Goal: Register for event/course

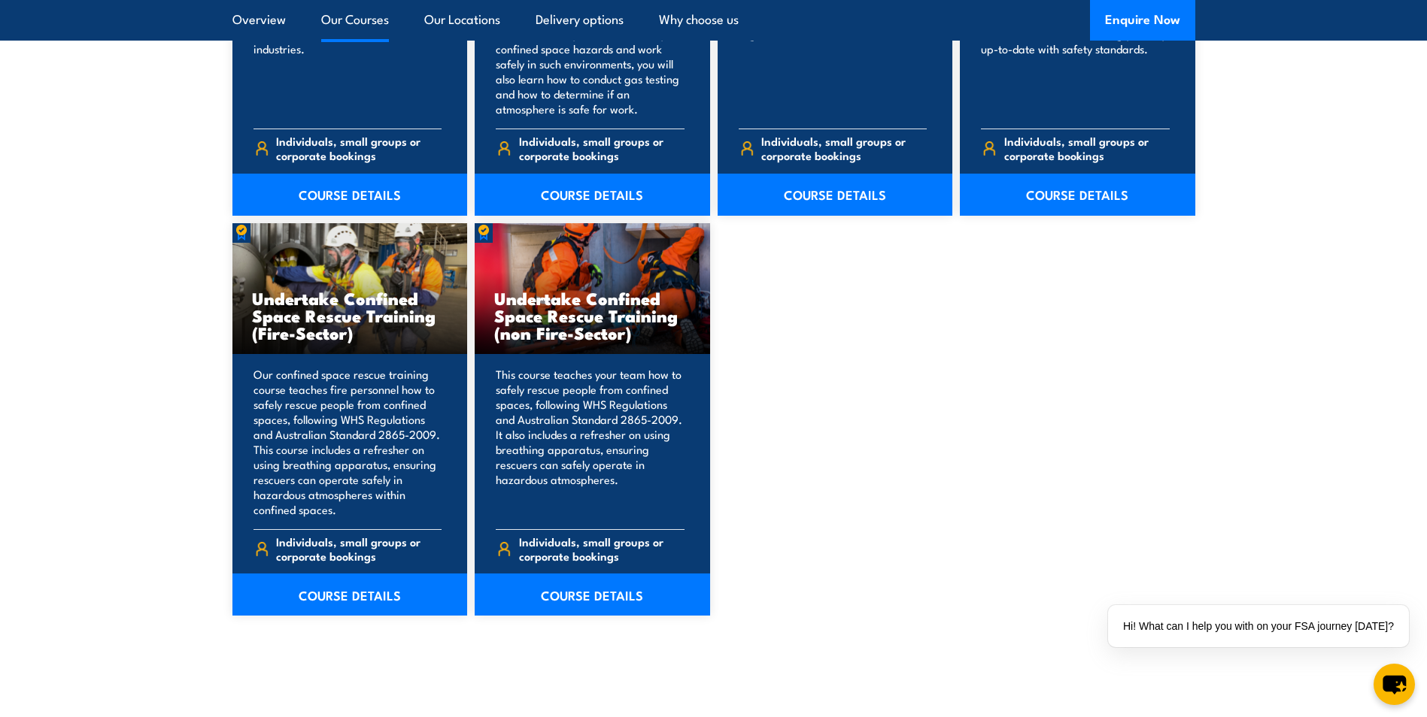
scroll to position [1474, 0]
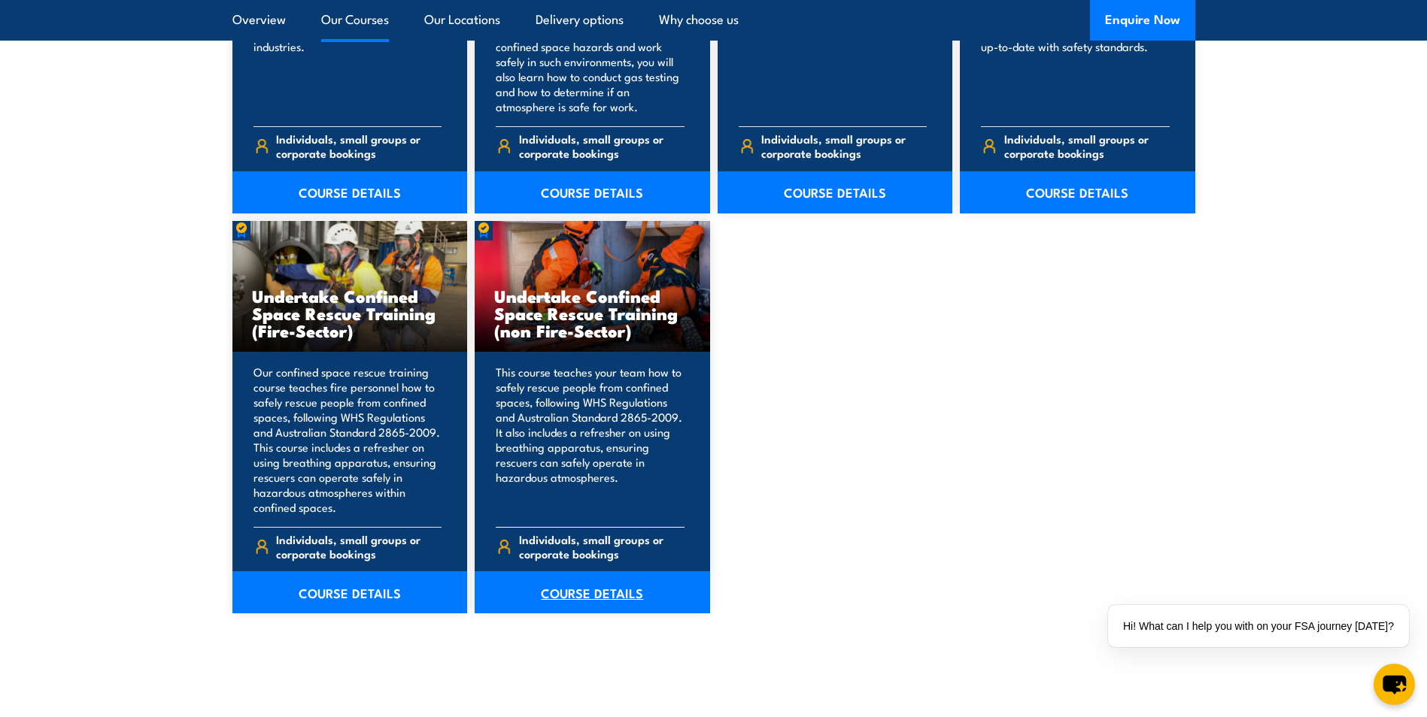
click at [632, 593] on link "COURSE DETAILS" at bounding box center [592, 593] width 235 height 42
click at [553, 586] on link "COURSE DETAILS" at bounding box center [592, 593] width 235 height 42
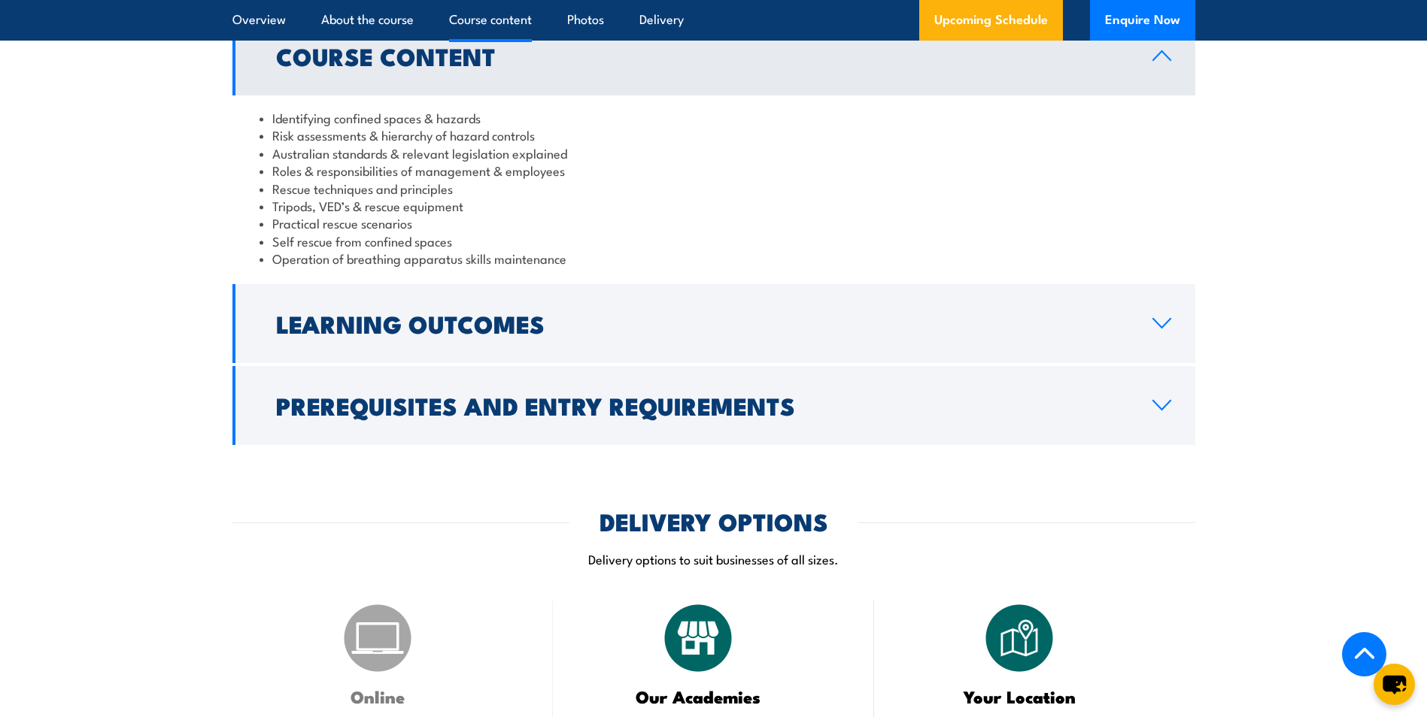
scroll to position [1624, 0]
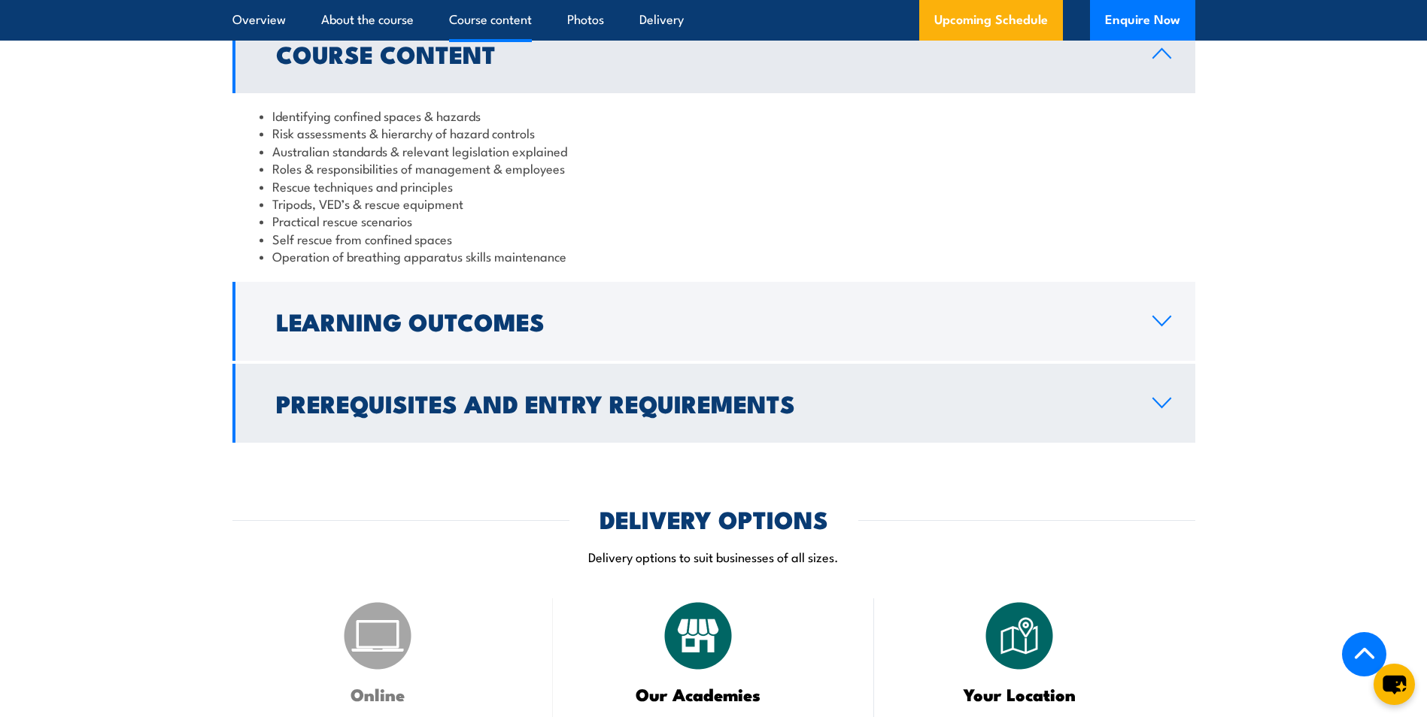
click at [1158, 406] on icon at bounding box center [1161, 403] width 20 height 12
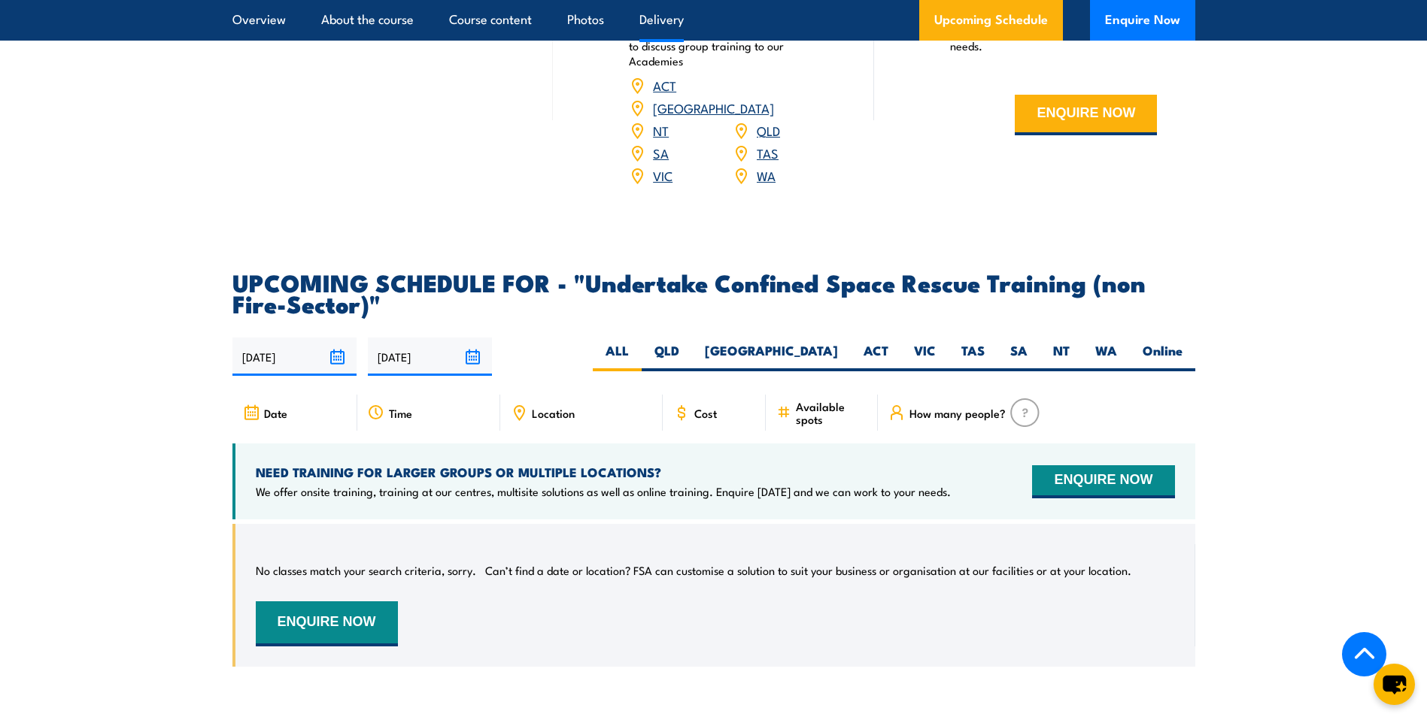
scroll to position [2858, 0]
